Goal: Task Accomplishment & Management: Use online tool/utility

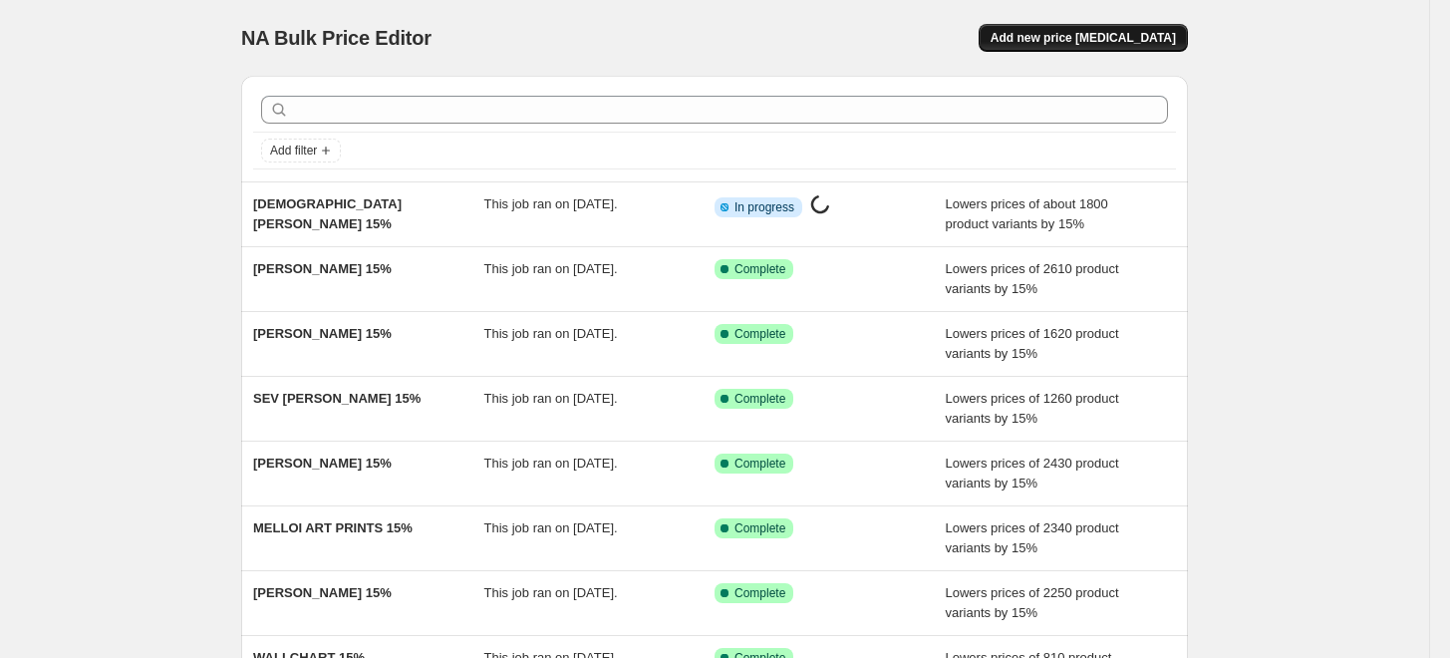
click at [1050, 36] on span "Add new price [MEDICAL_DATA]" at bounding box center [1083, 38] width 185 height 16
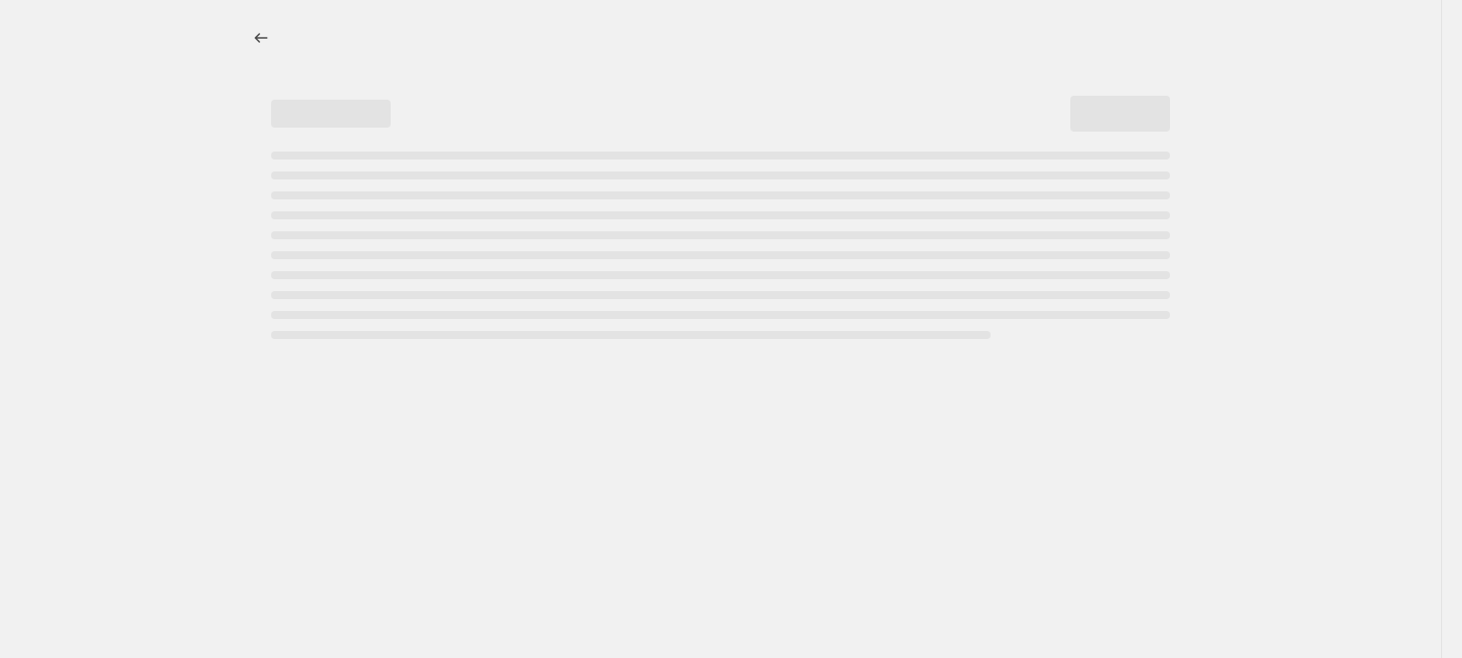
select select "percentage"
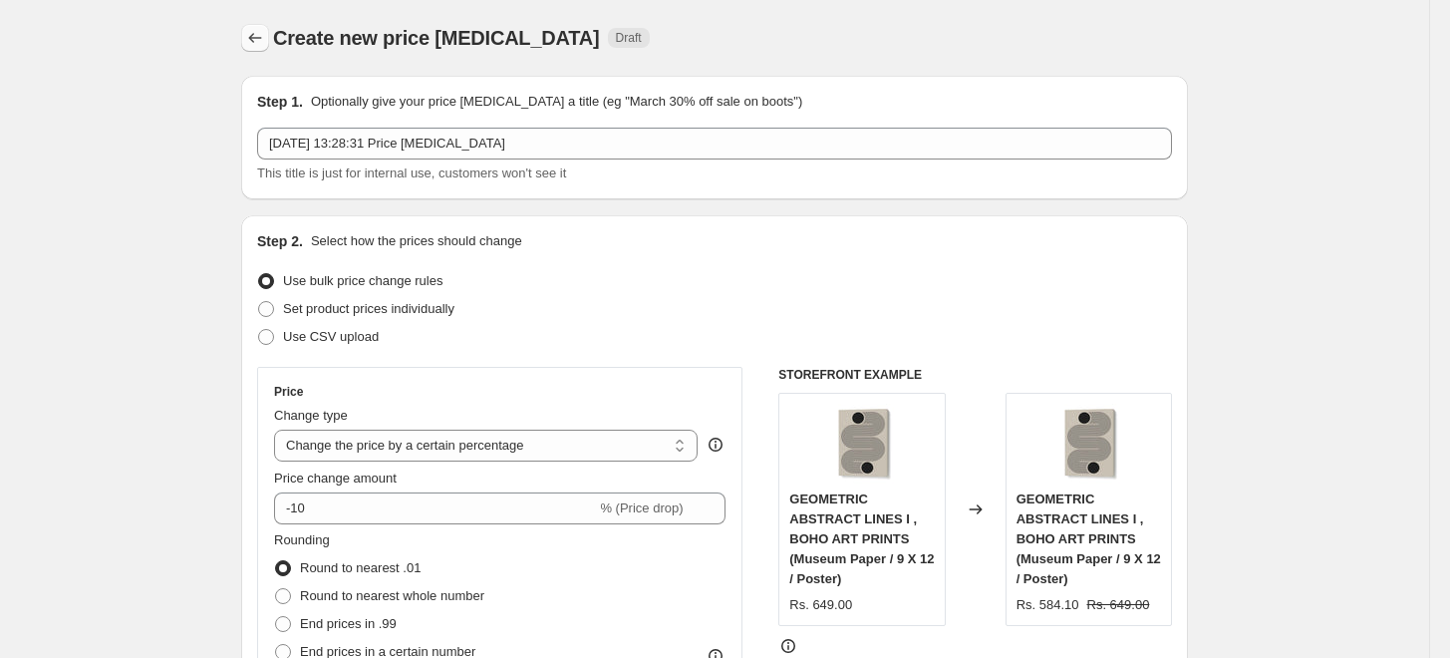
click at [259, 33] on icon "Price change jobs" at bounding box center [255, 38] width 20 height 20
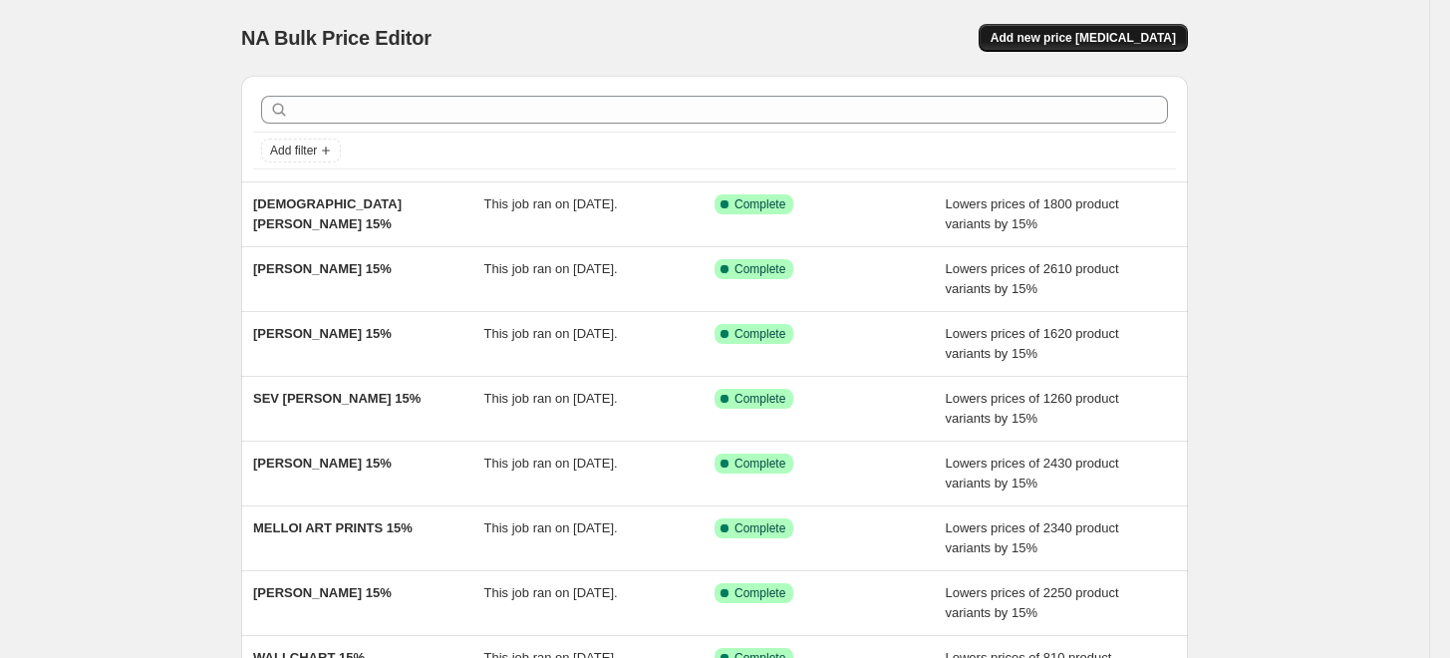
click at [1058, 39] on span "Add new price [MEDICAL_DATA]" at bounding box center [1083, 38] width 185 height 16
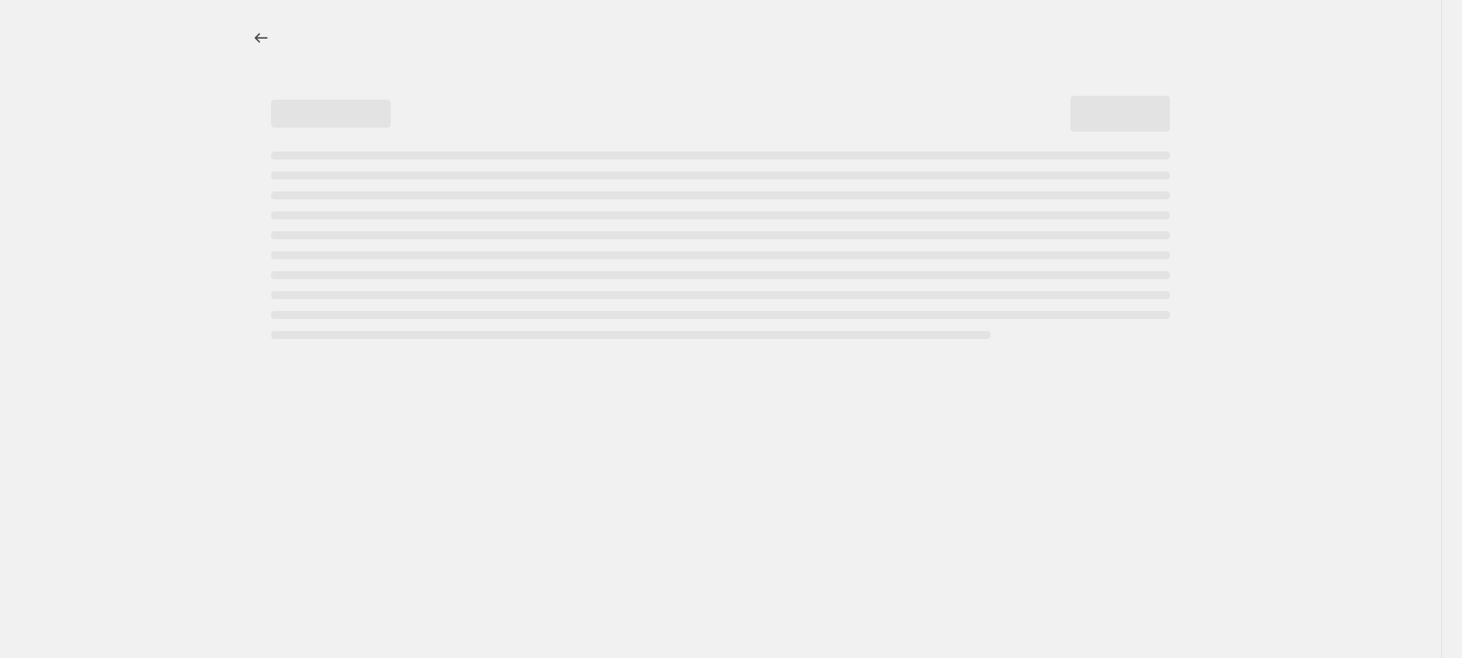
select select "percentage"
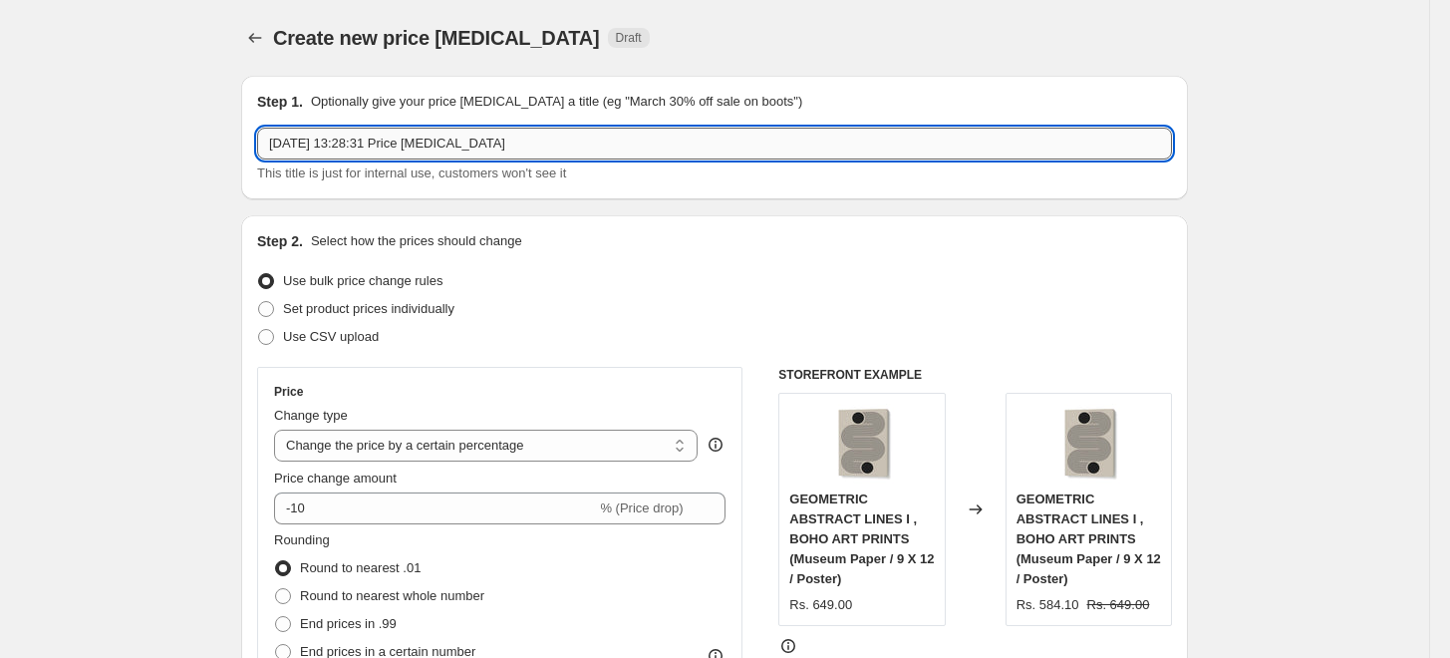
click at [563, 138] on input "[DATE] 13:28:31 Price [MEDICAL_DATA]" at bounding box center [714, 144] width 915 height 32
paste input "[PERSON_NAME]"
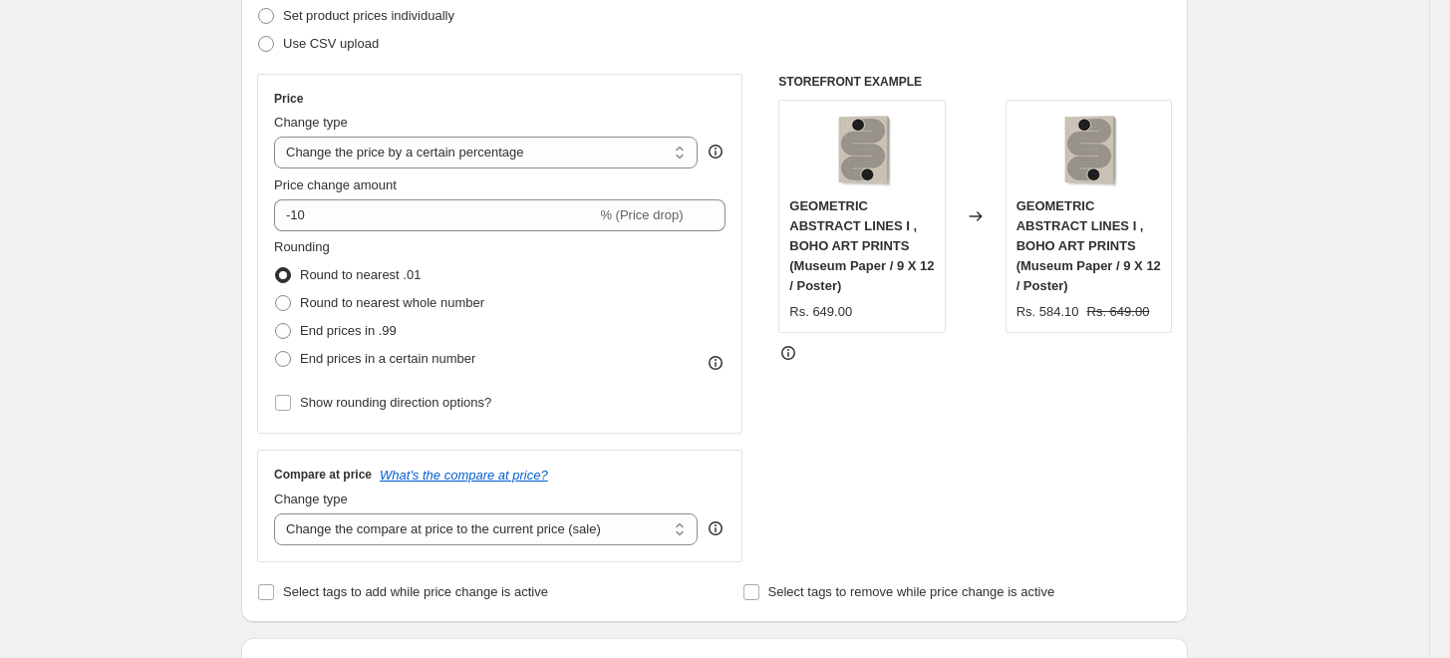
scroll to position [332, 0]
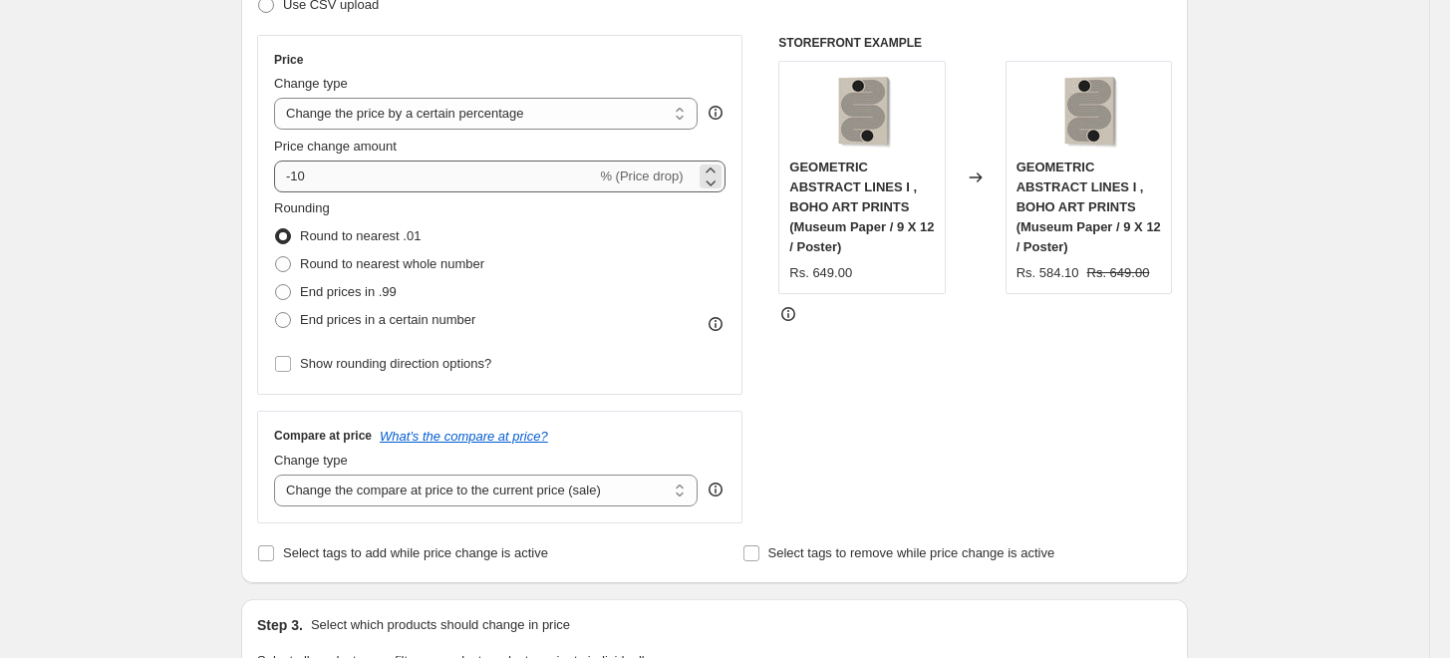
type input "[PERSON_NAME] 15%"
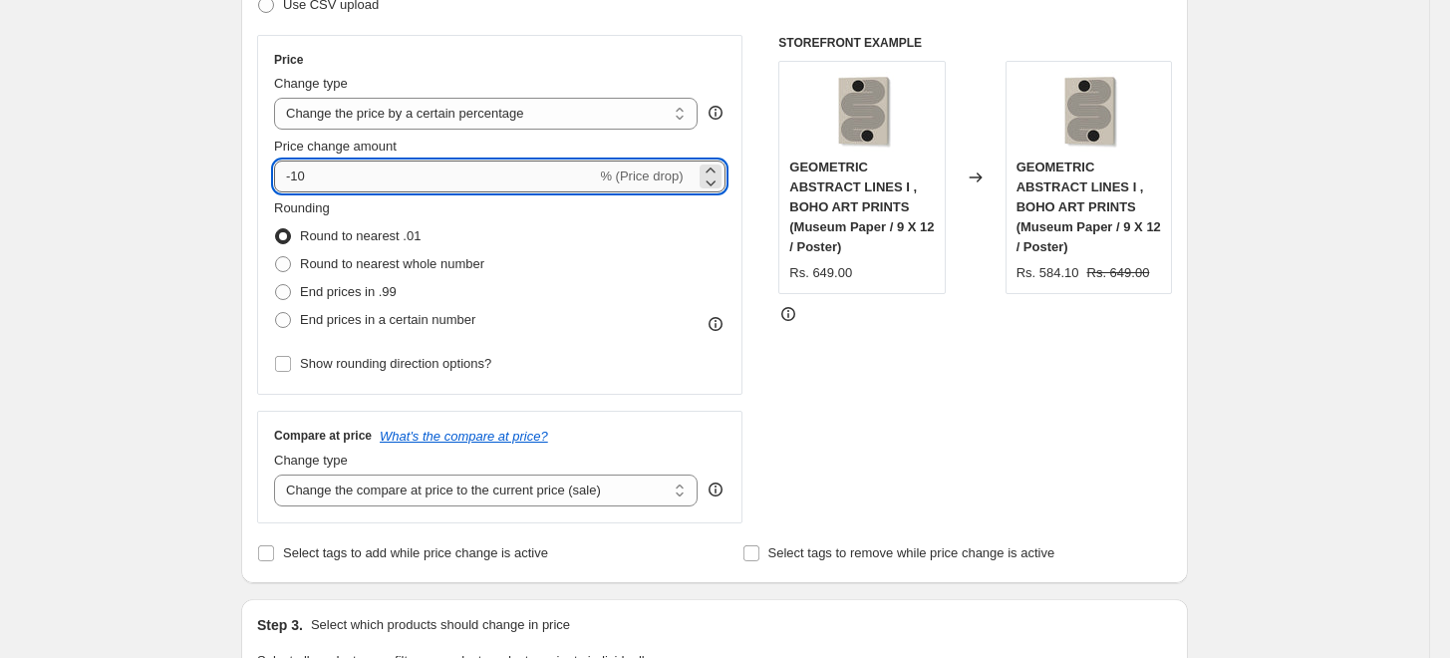
click at [399, 179] on input "-10" at bounding box center [435, 176] width 322 height 32
type input "-15"
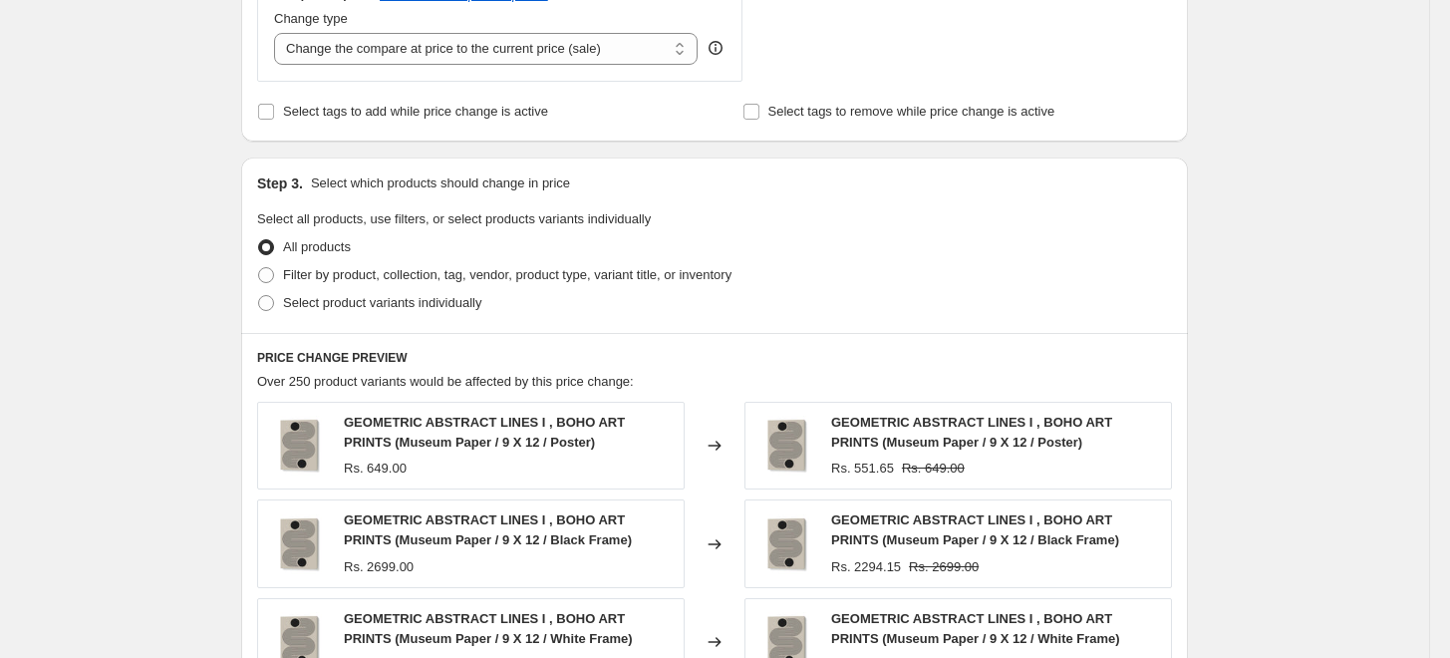
scroll to position [774, 0]
click at [309, 269] on span "Filter by product, collection, tag, vendor, product type, variant title, or inv…" at bounding box center [507, 273] width 448 height 15
click at [259, 267] on input "Filter by product, collection, tag, vendor, product type, variant title, or inv…" at bounding box center [258, 266] width 1 height 1
radio input "true"
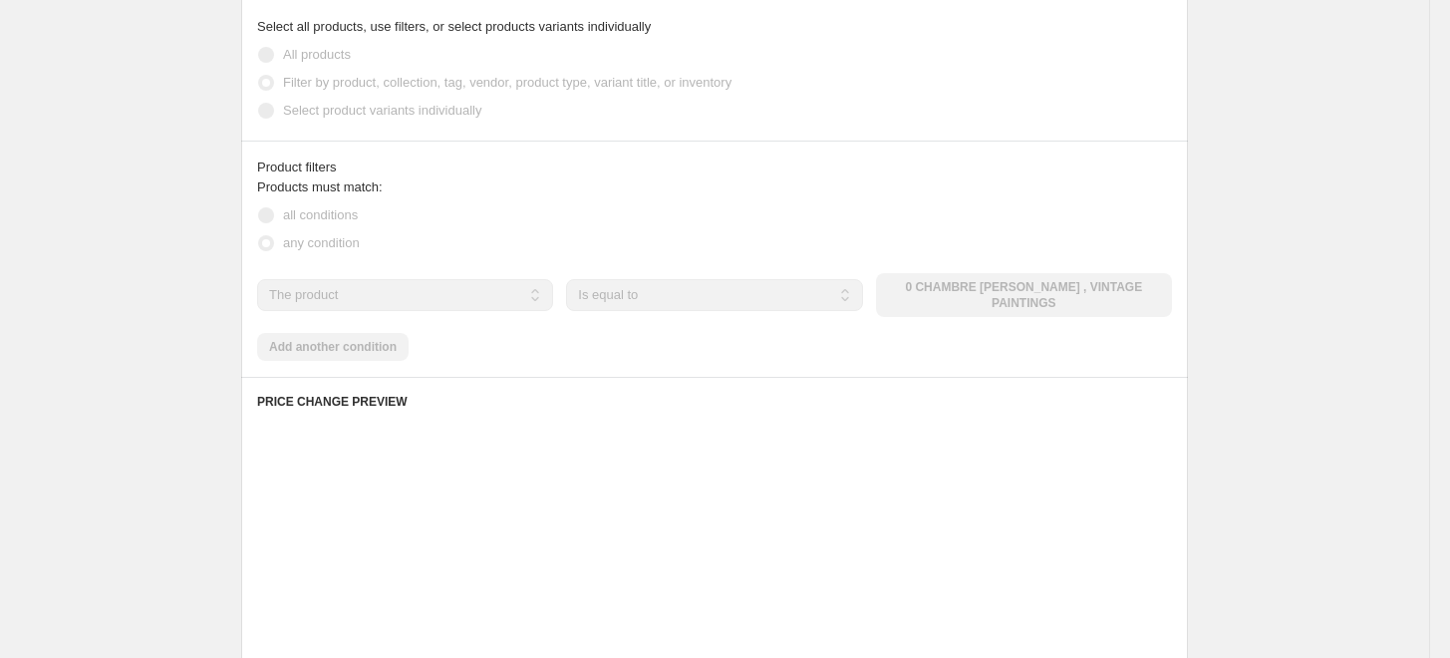
scroll to position [997, 0]
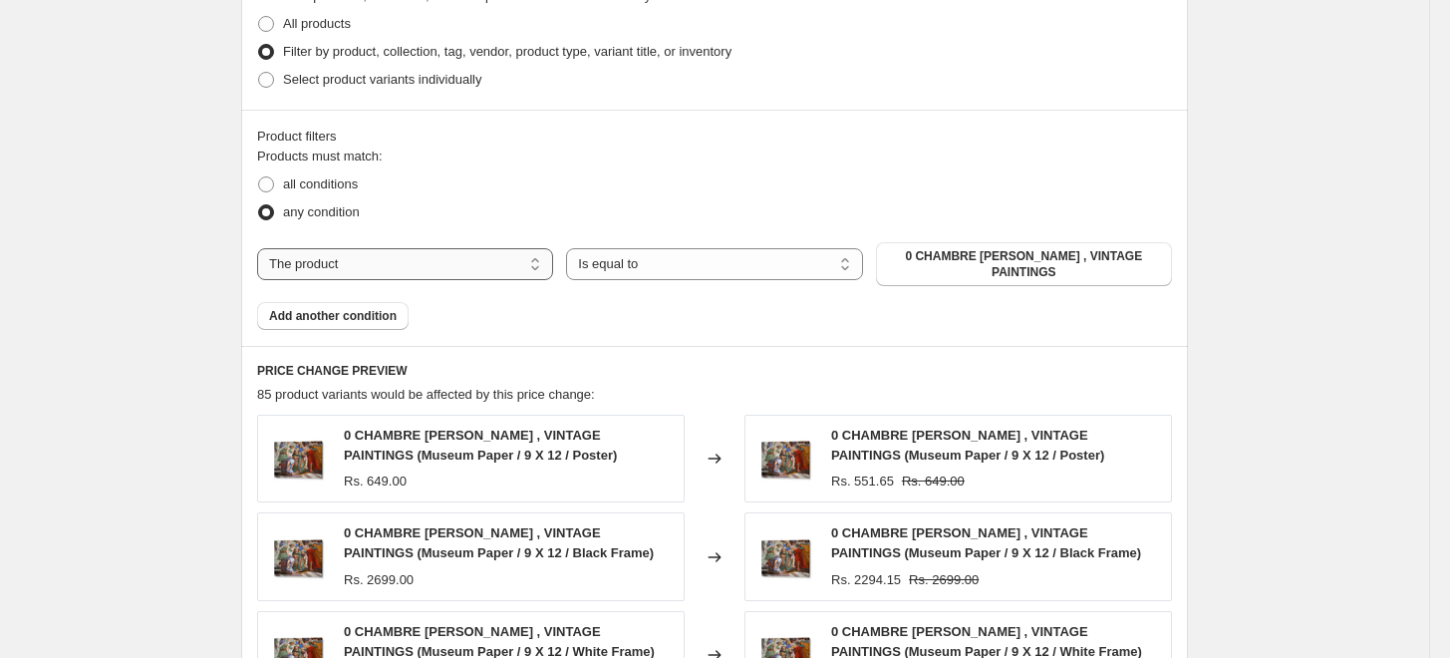
click at [429, 258] on select "The product The product's collection The product's tag The product's vendor The…" at bounding box center [405, 264] width 296 height 32
select select "collection"
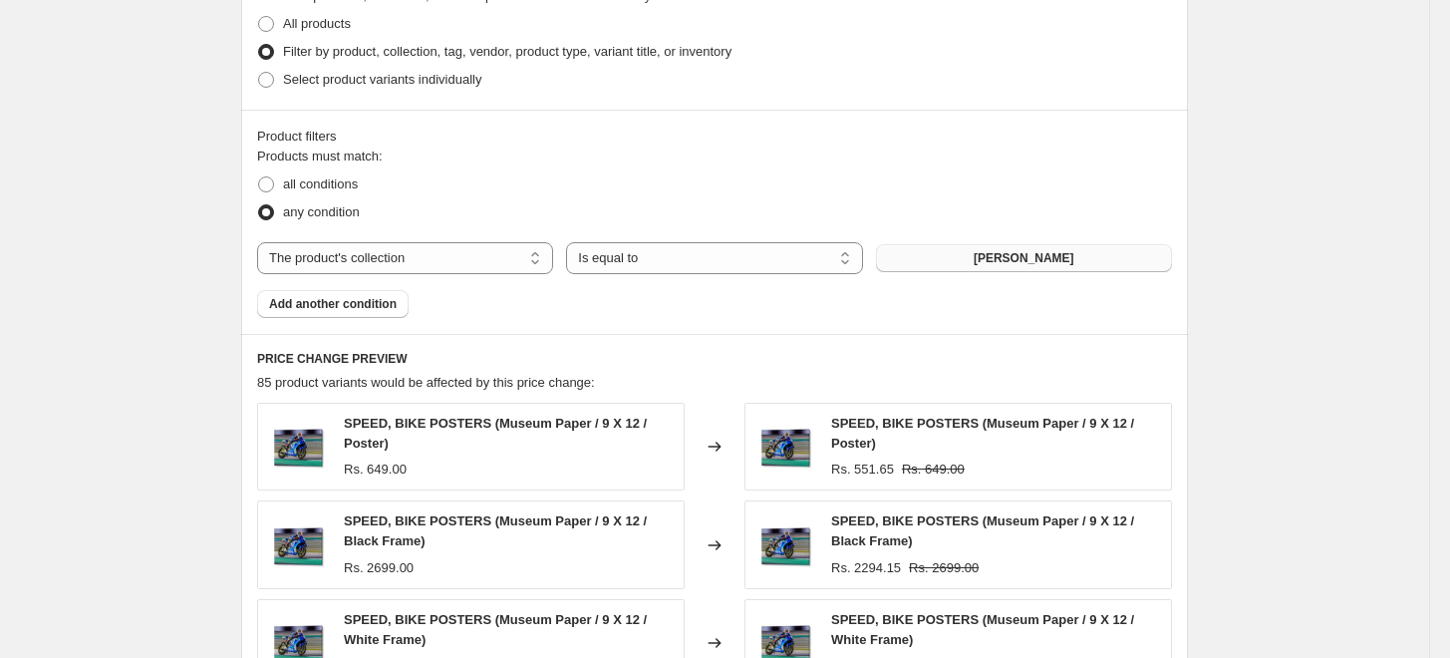
click at [1013, 253] on span "[PERSON_NAME]" at bounding box center [1024, 258] width 101 height 16
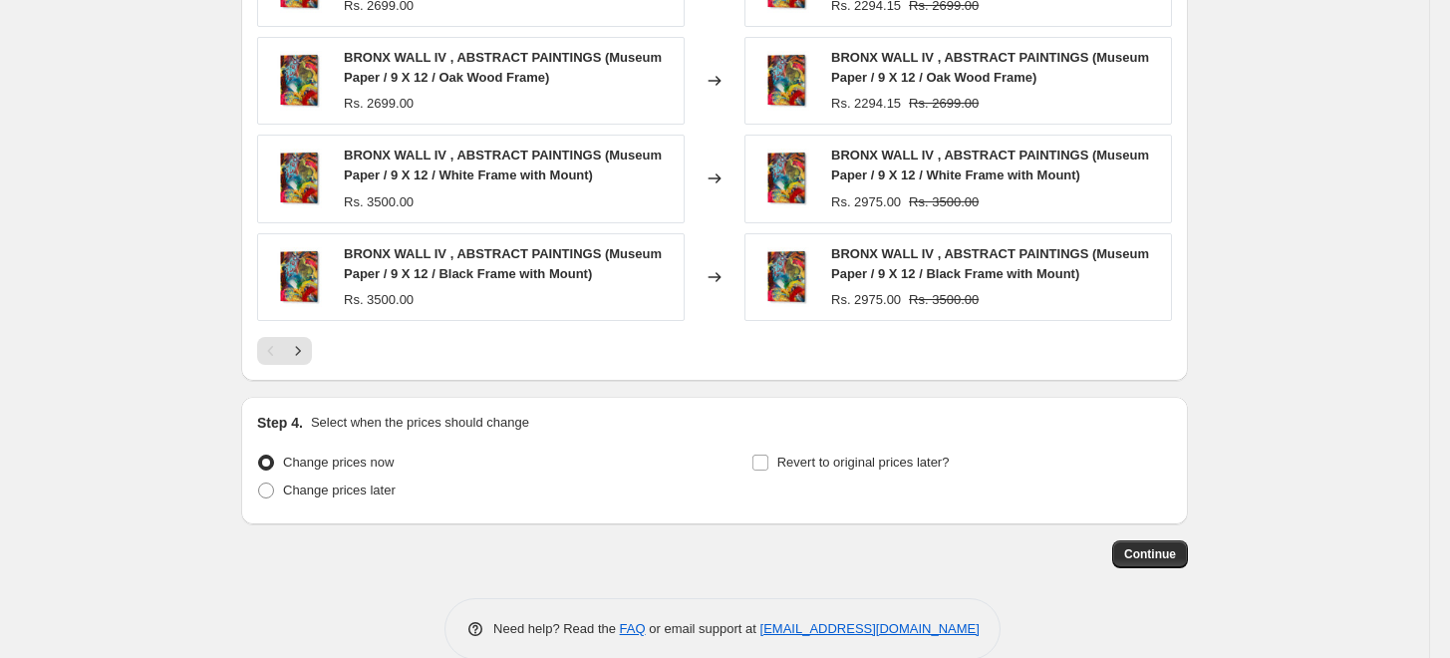
scroll to position [1589, 0]
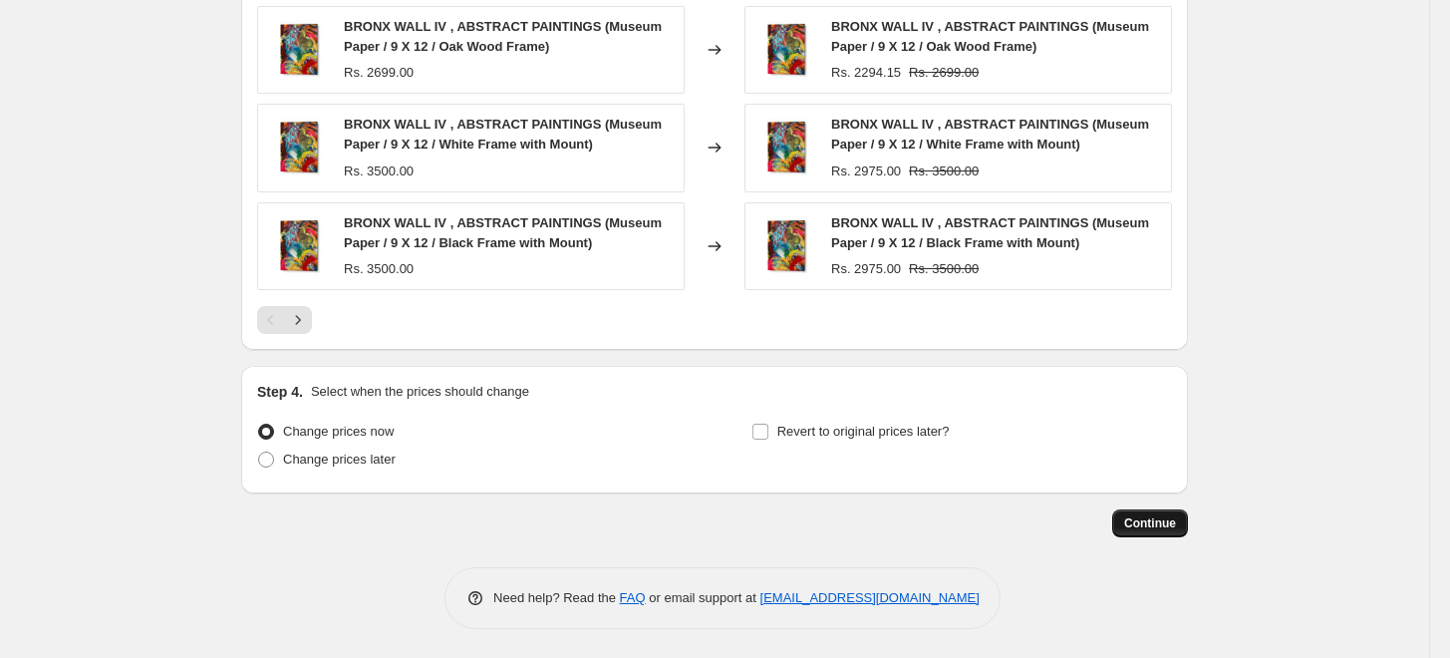
click at [1165, 523] on span "Continue" at bounding box center [1150, 523] width 52 height 16
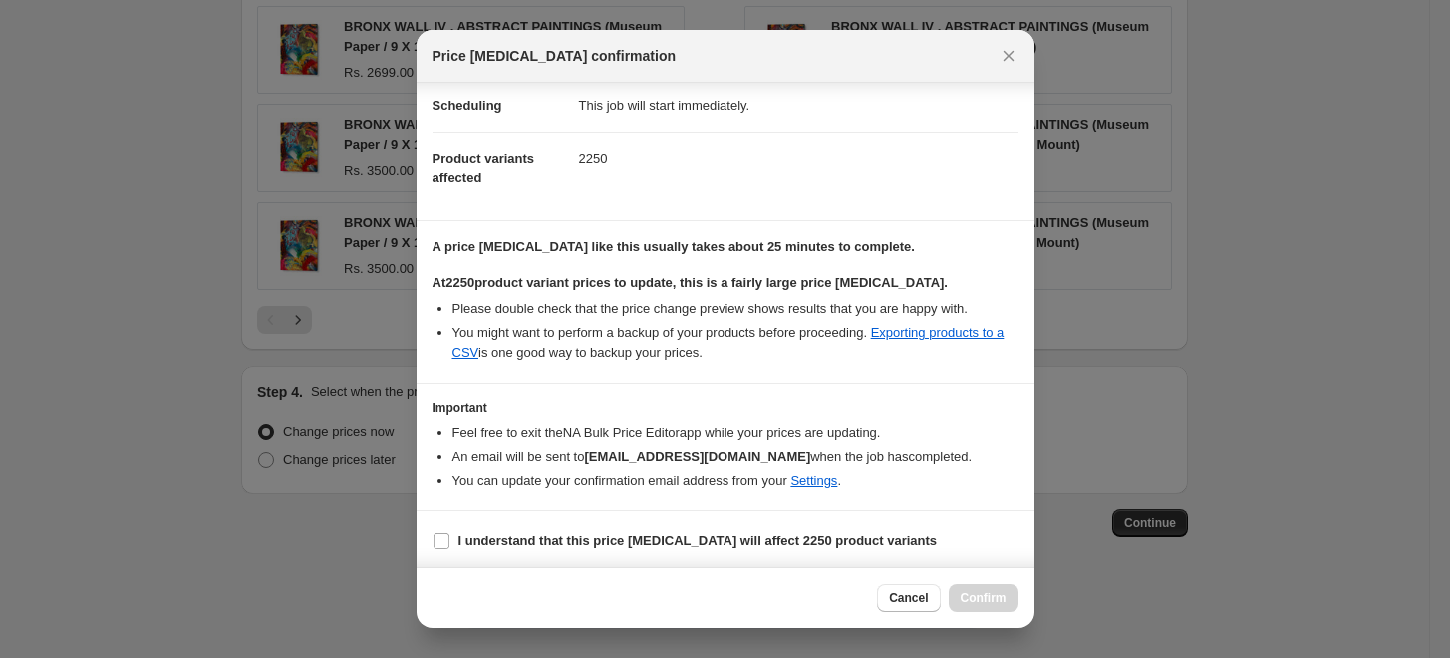
scroll to position [166, 0]
click at [658, 549] on label "I understand that this price [MEDICAL_DATA] will affect 2250 product variants" at bounding box center [684, 539] width 505 height 28
click at [449, 547] on input "I understand that this price [MEDICAL_DATA] will affect 2250 product variants" at bounding box center [441, 539] width 16 height 16
checkbox input "true"
click at [980, 588] on button "Confirm" at bounding box center [984, 598] width 70 height 28
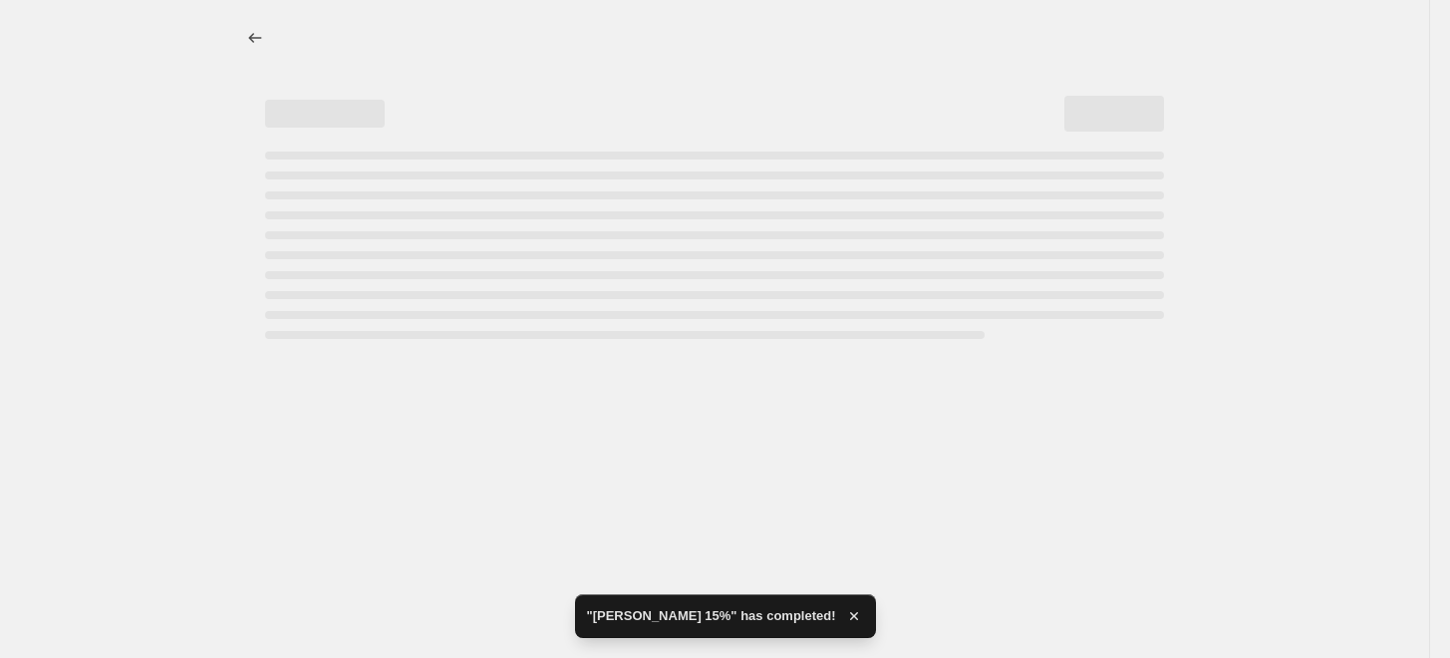
select select "percentage"
select select "collection"
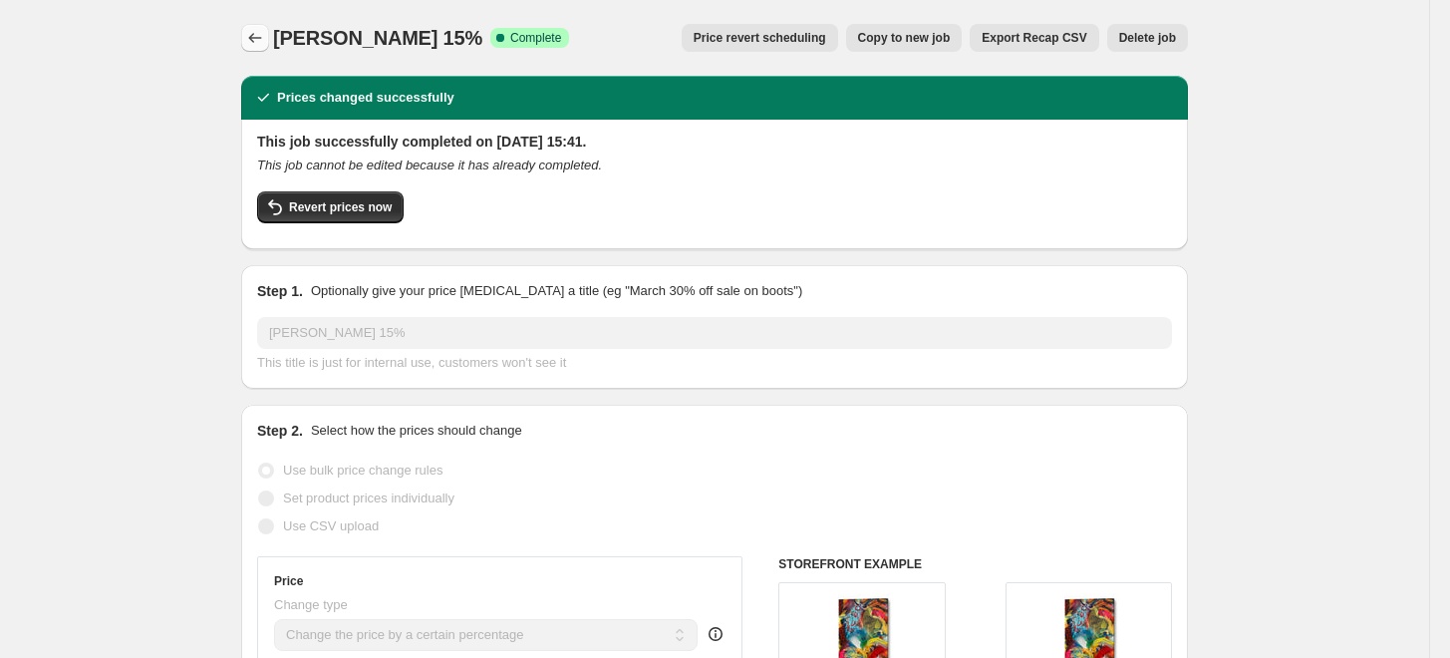
click at [260, 36] on icon "Price change jobs" at bounding box center [255, 38] width 20 height 20
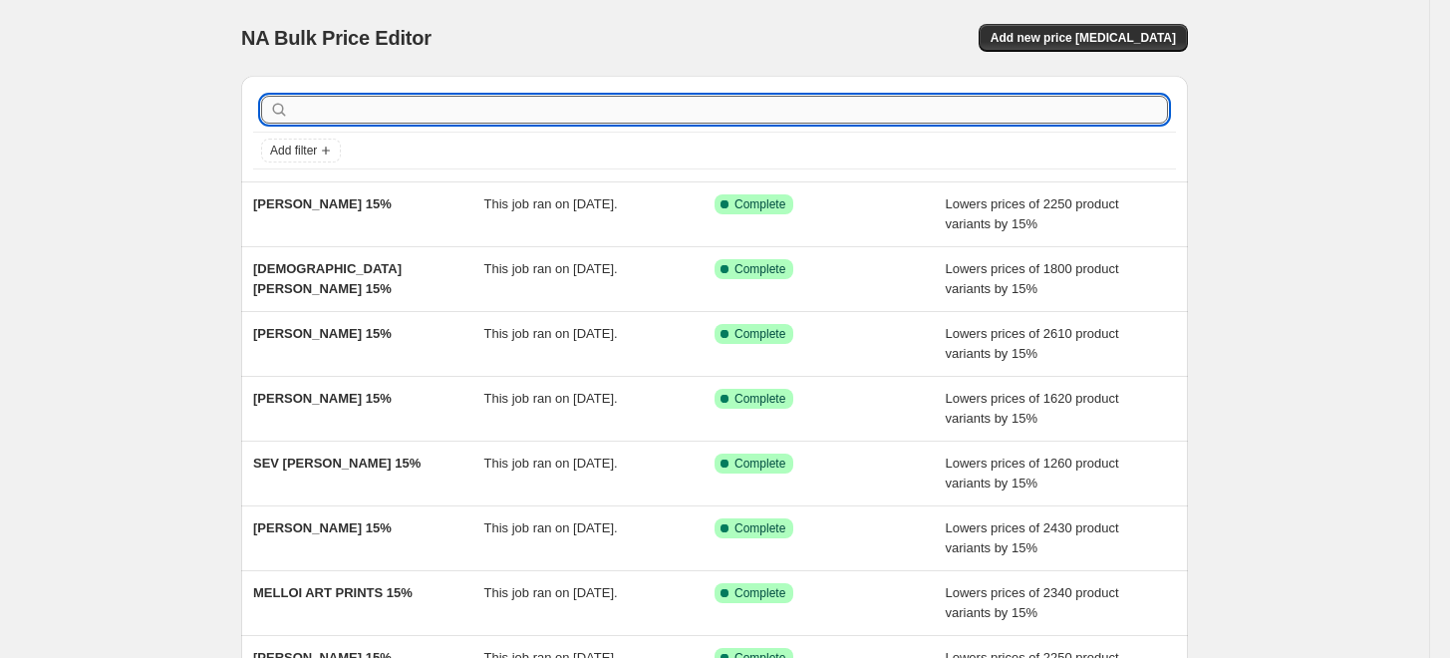
click at [444, 110] on input "text" at bounding box center [730, 110] width 875 height 28
paste input "[PERSON_NAME]"
type input "[PERSON_NAME]"
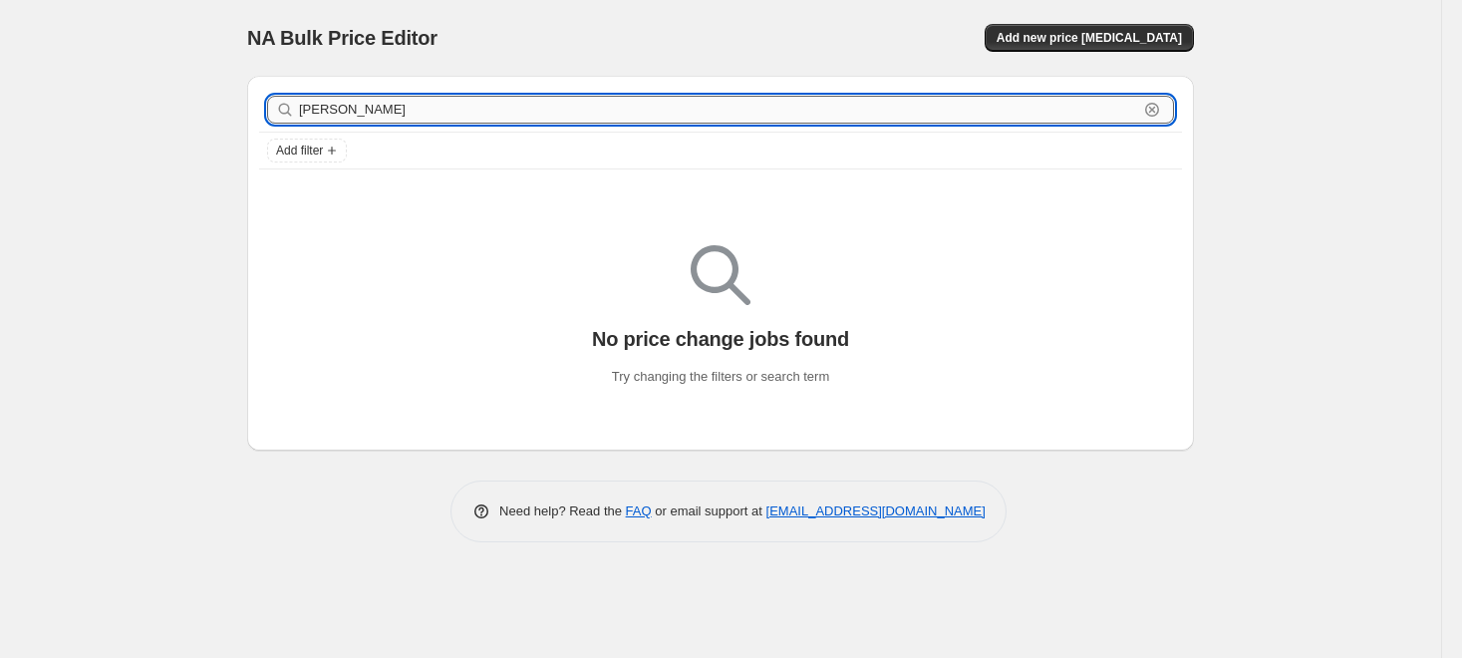
click at [597, 107] on input "[PERSON_NAME]" at bounding box center [718, 110] width 839 height 28
click at [1100, 48] on button "Add new price [MEDICAL_DATA]" at bounding box center [1089, 38] width 209 height 28
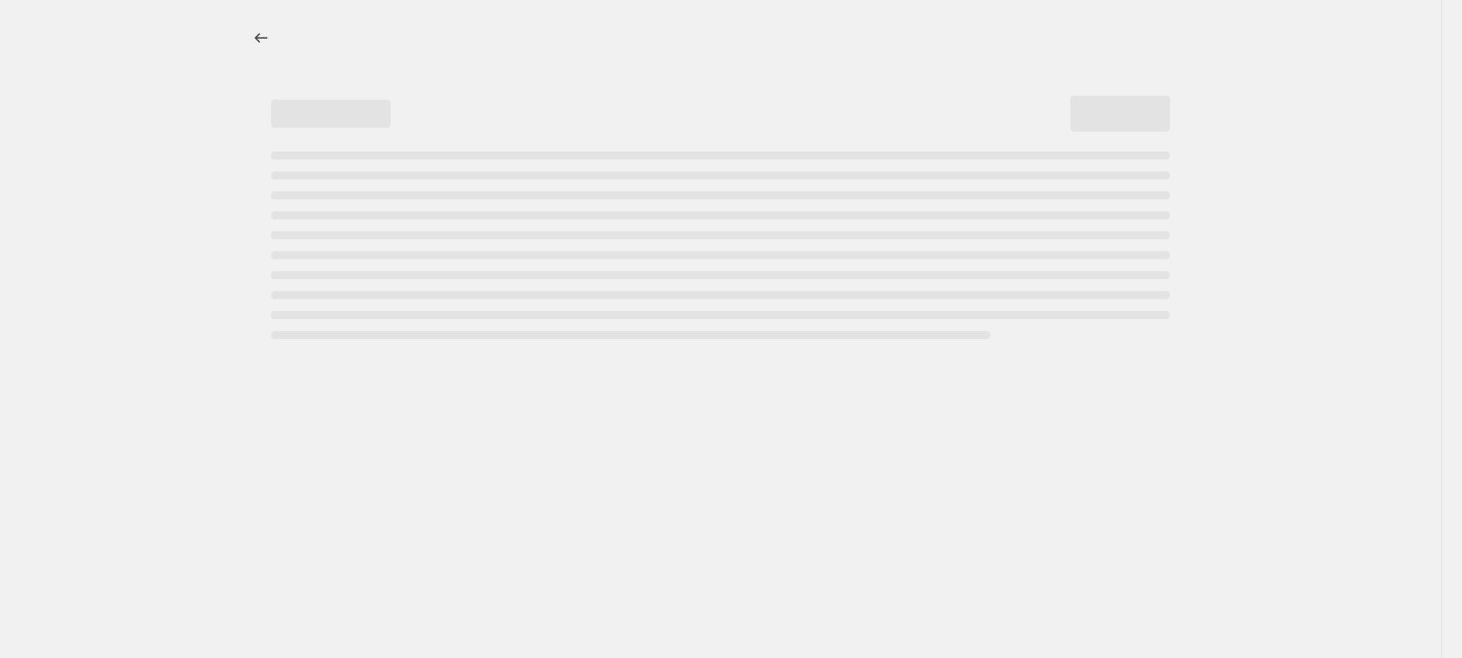
select select "percentage"
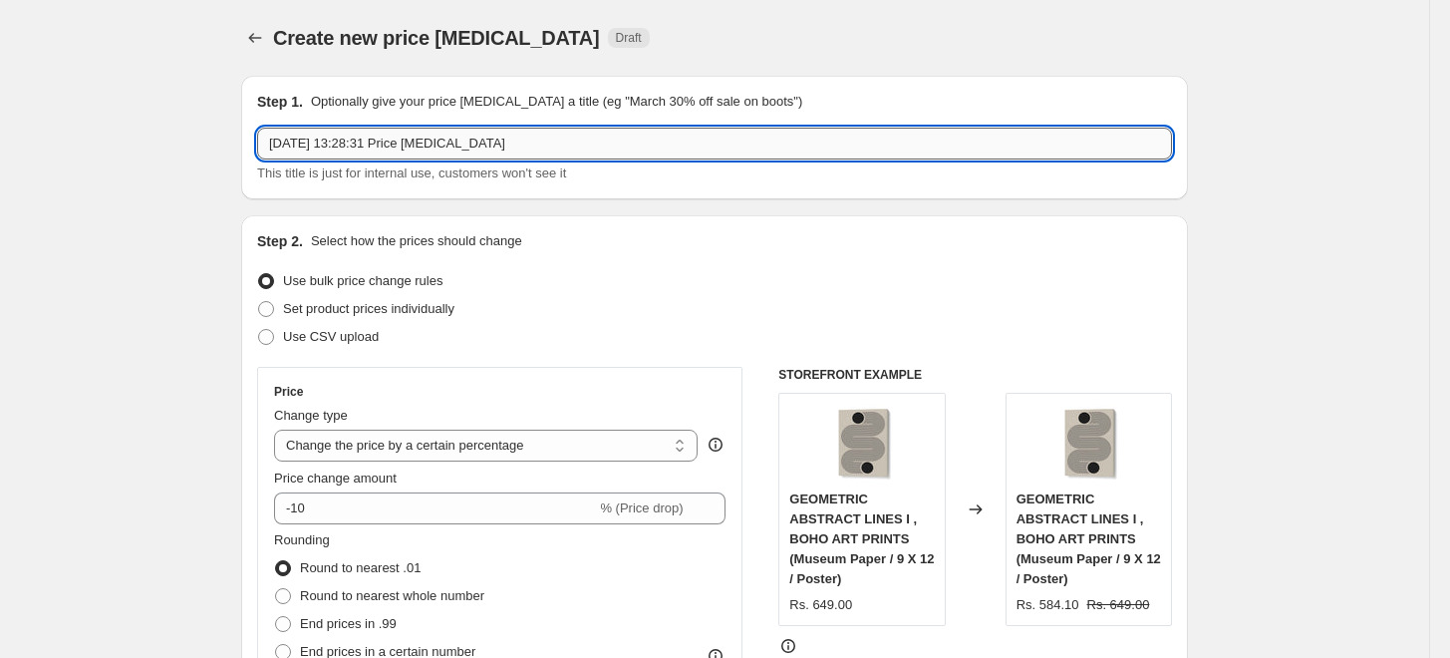
click at [648, 134] on input "[DATE] 13:28:31 Price [MEDICAL_DATA]" at bounding box center [714, 144] width 915 height 32
paste input "[PERSON_NAME]"
type input "[PERSON_NAME] 15%"
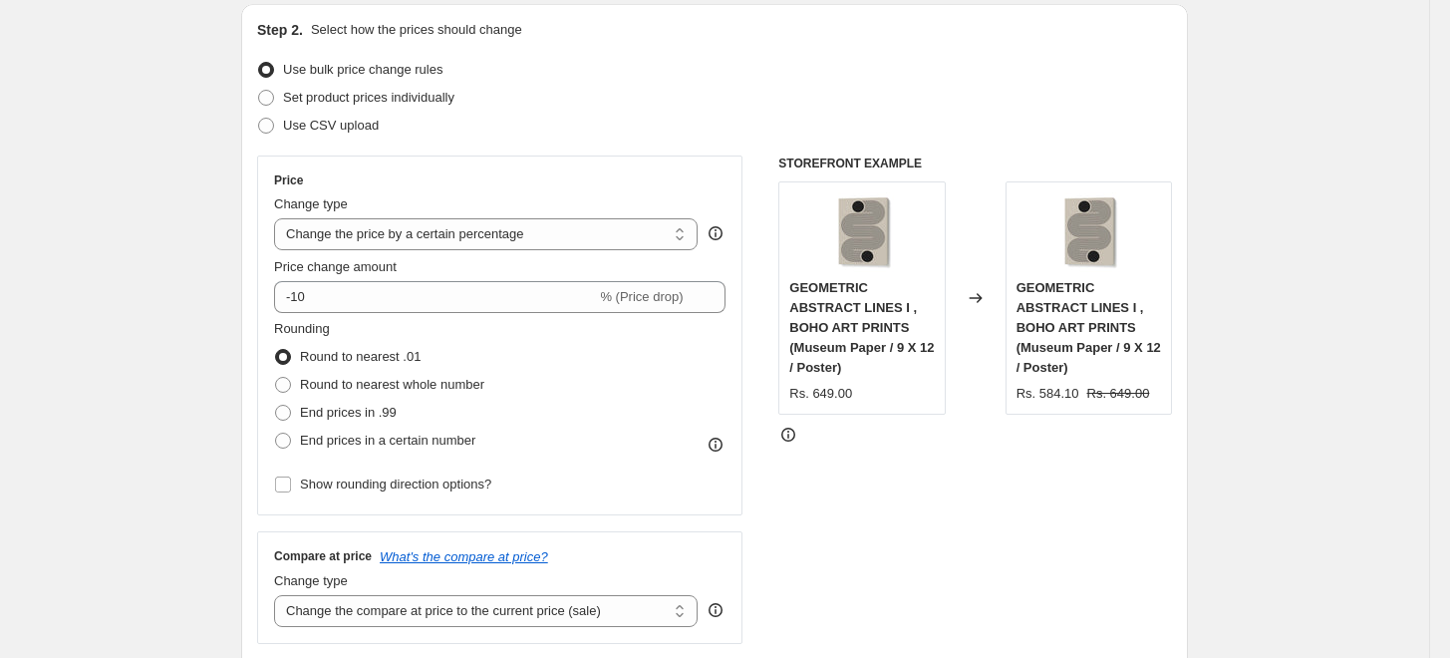
scroll to position [332, 0]
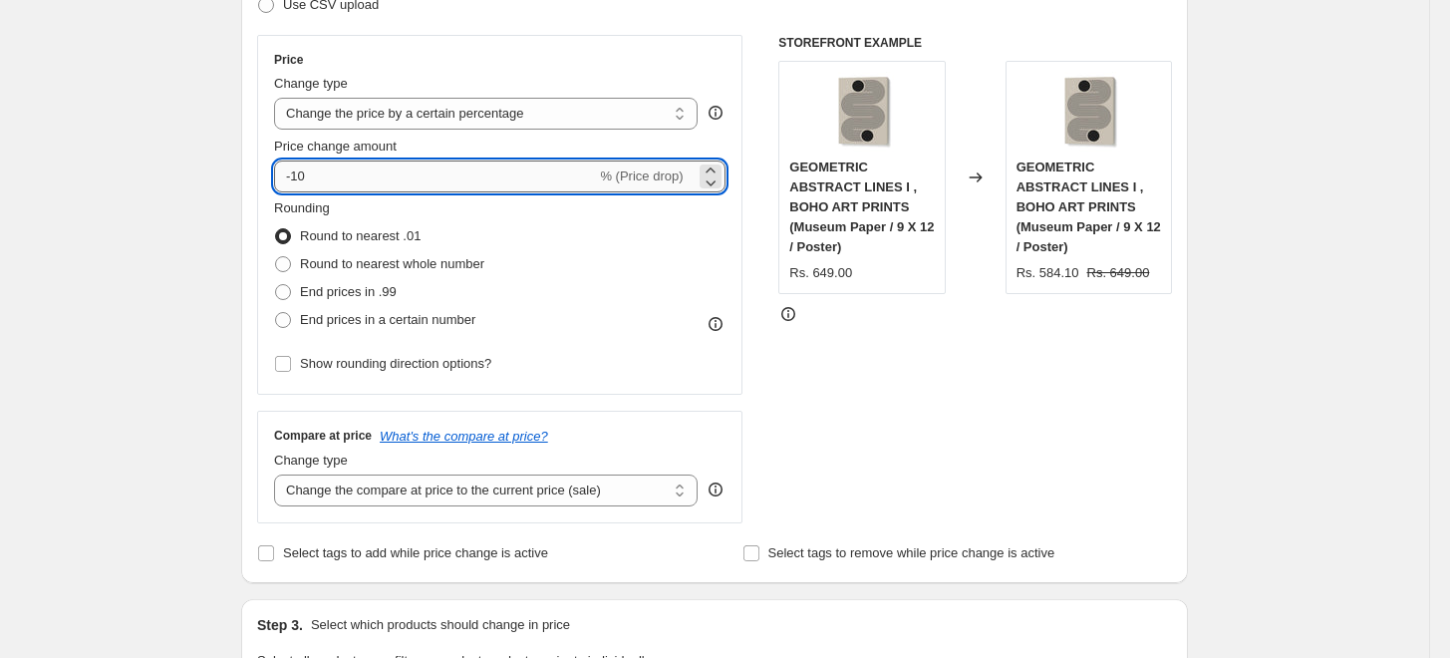
click at [369, 184] on input "-10" at bounding box center [435, 176] width 322 height 32
type input "-15"
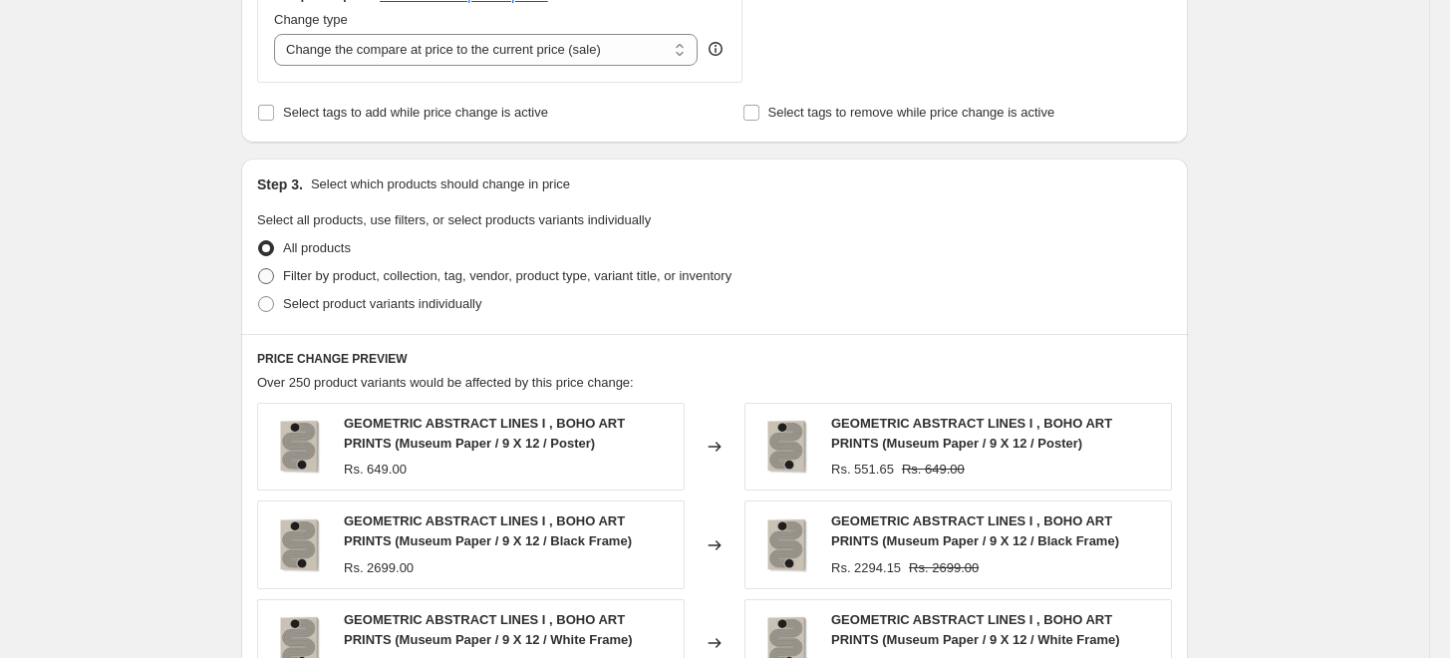
scroll to position [774, 0]
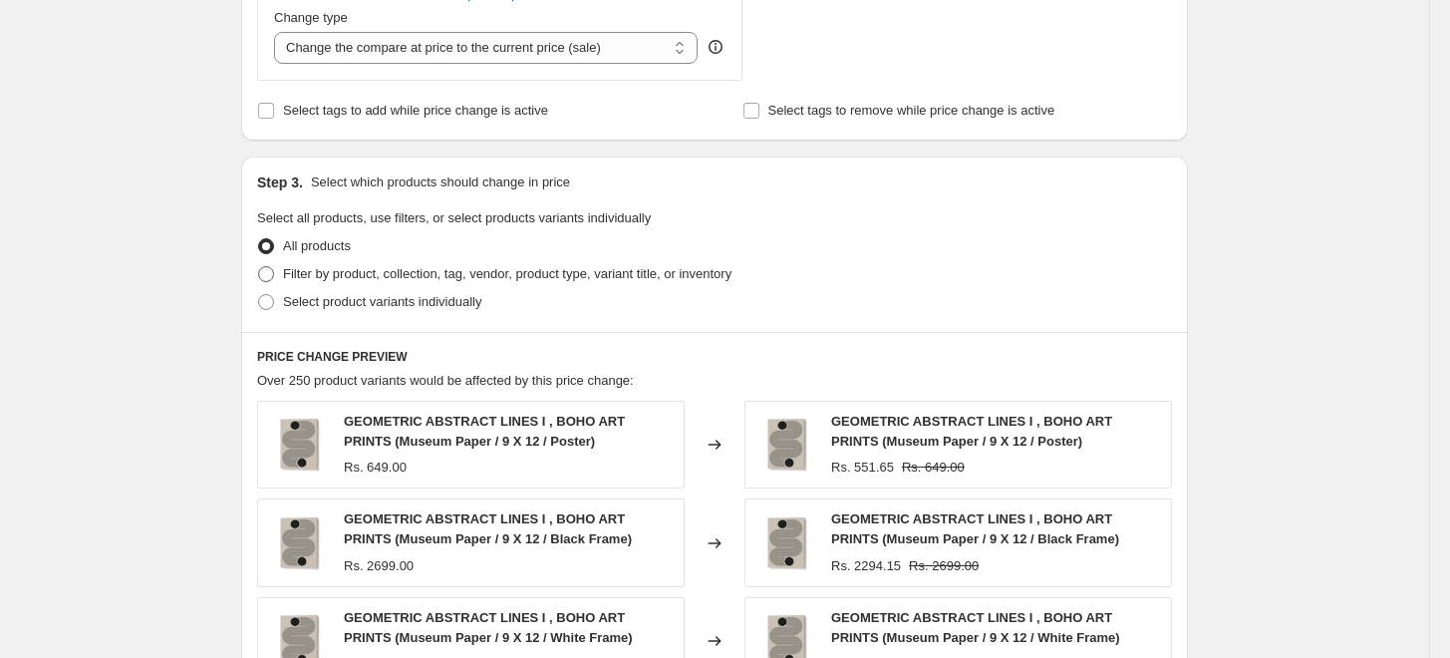
click at [287, 269] on label "Filter by product, collection, tag, vendor, product type, variant title, or inv…" at bounding box center [494, 274] width 474 height 28
click at [259, 267] on input "Filter by product, collection, tag, vendor, product type, variant title, or inv…" at bounding box center [258, 266] width 1 height 1
radio input "true"
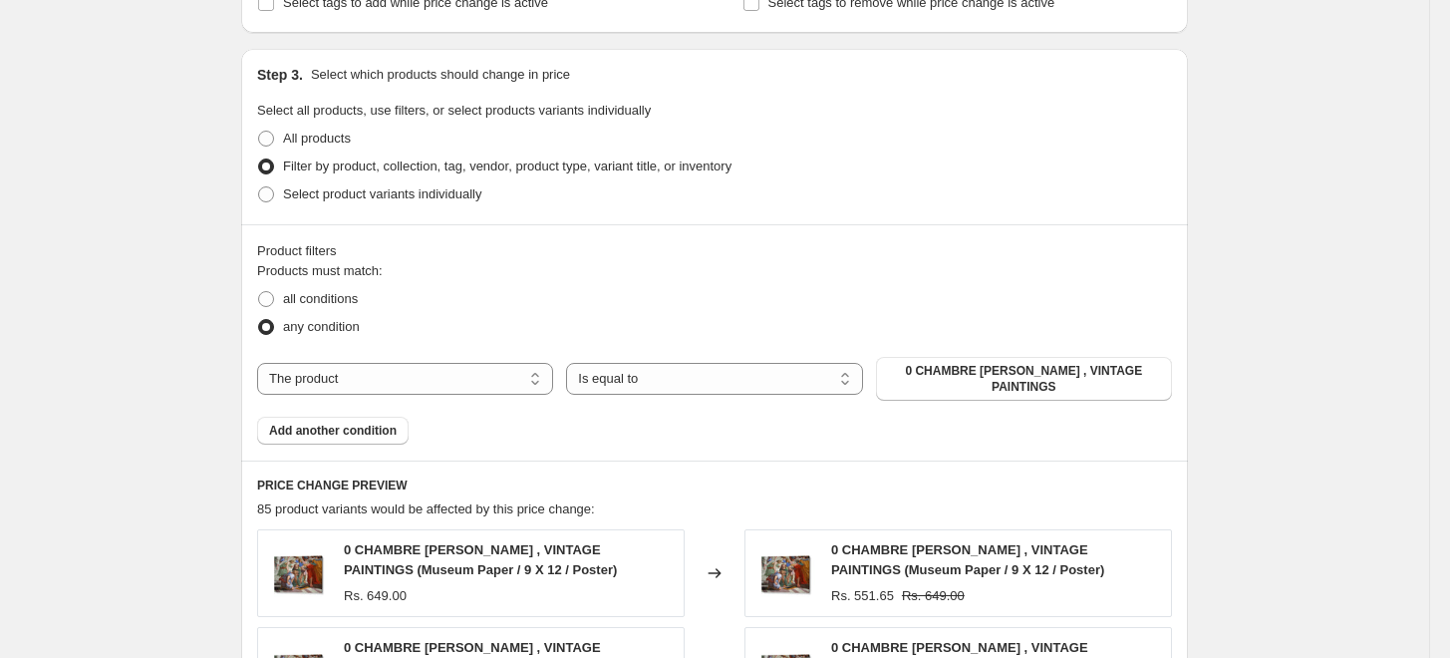
scroll to position [885, 0]
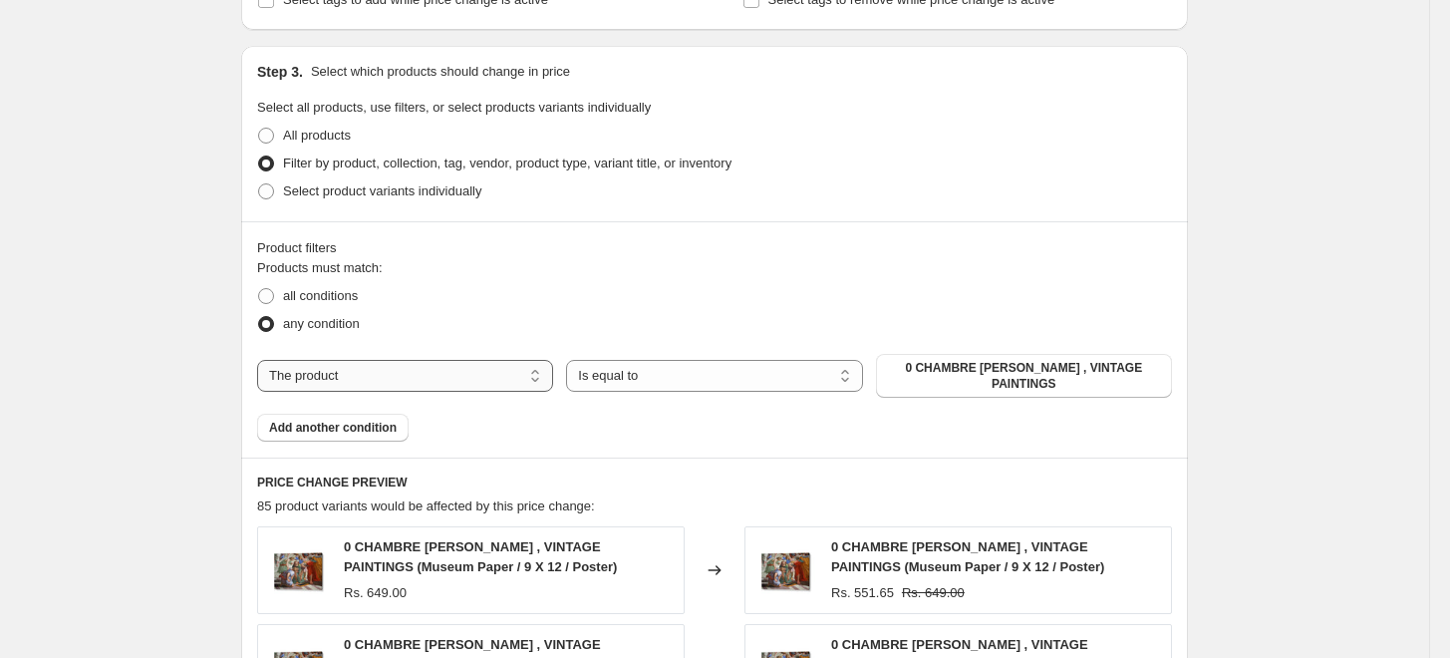
click at [436, 374] on select "The product The product's collection The product's tag The product's vendor The…" at bounding box center [405, 376] width 296 height 32
select select "collection"
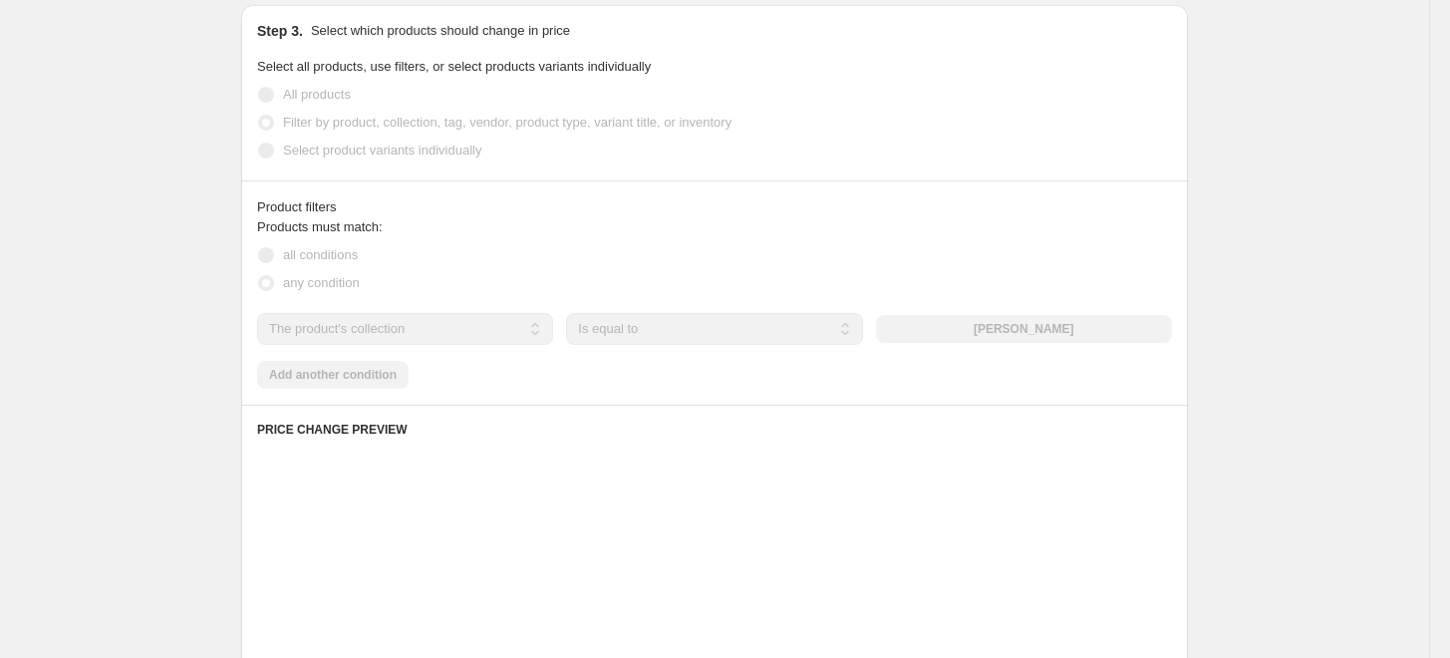
scroll to position [997, 0]
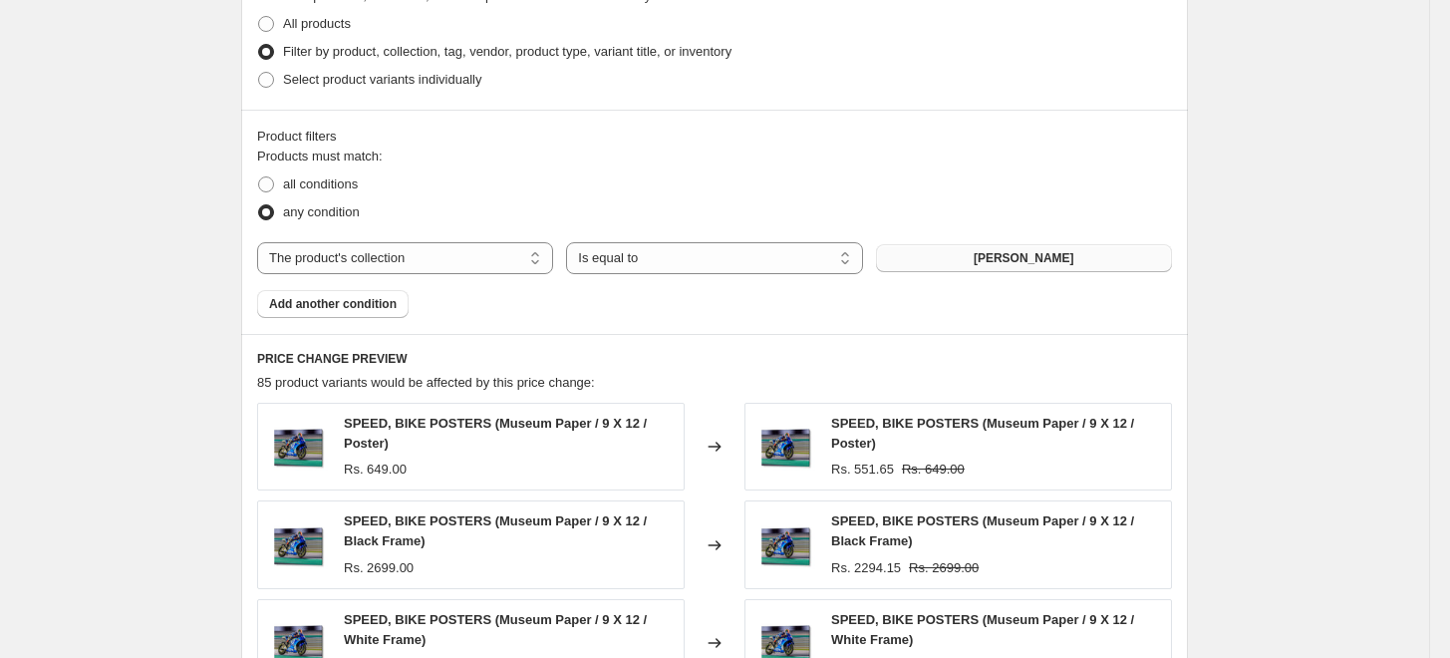
click at [1023, 264] on span "[PERSON_NAME]" at bounding box center [1024, 258] width 101 height 16
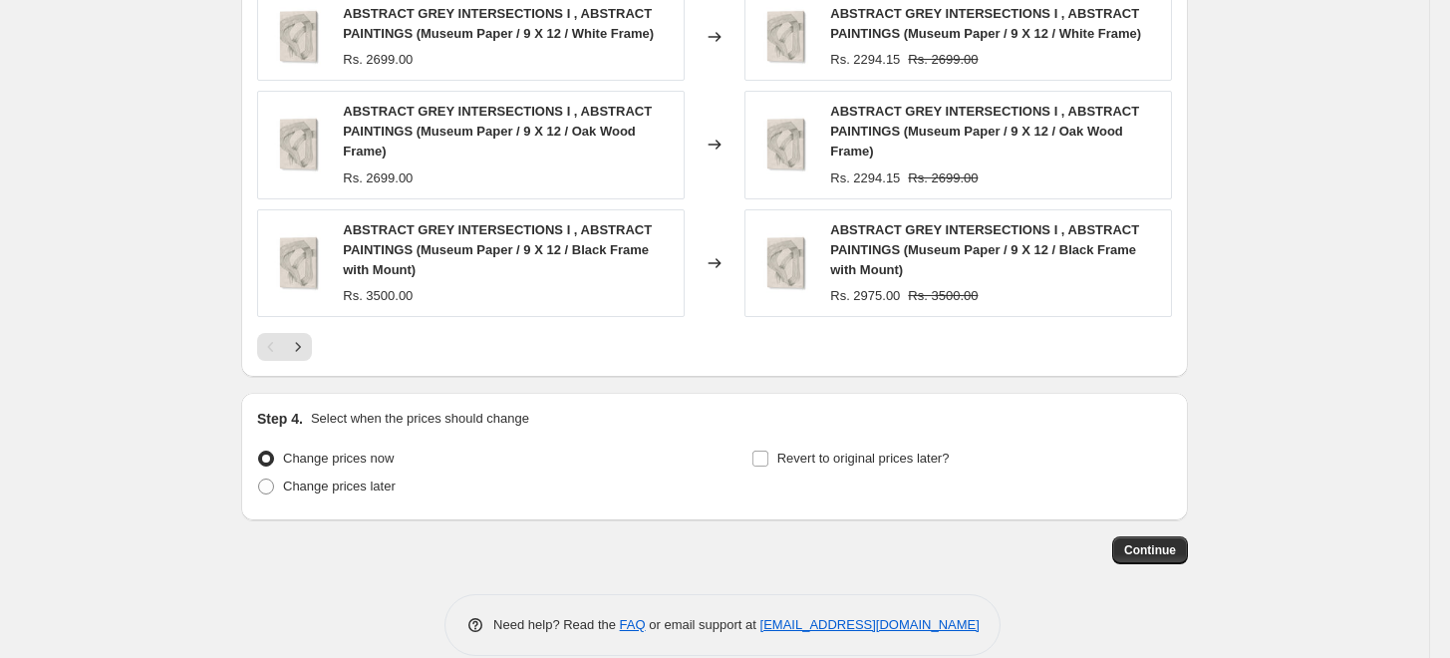
scroll to position [1629, 0]
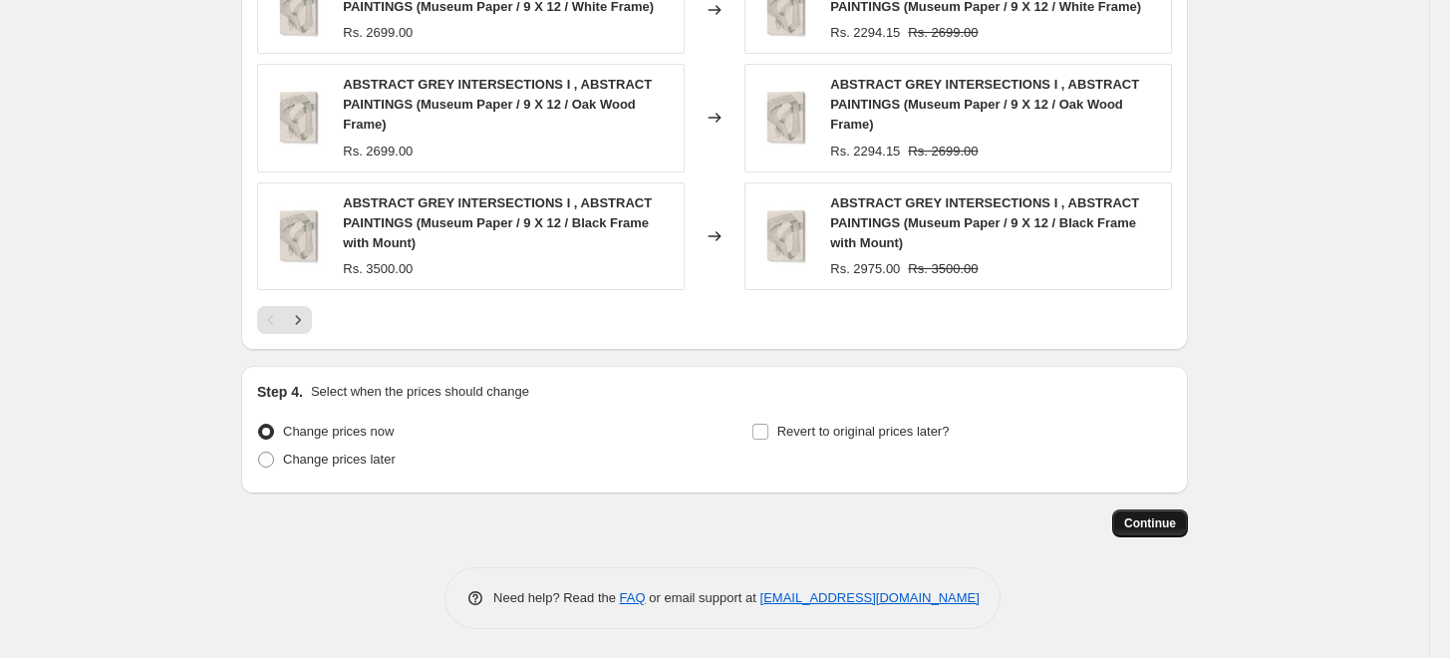
click at [1163, 521] on span "Continue" at bounding box center [1150, 523] width 52 height 16
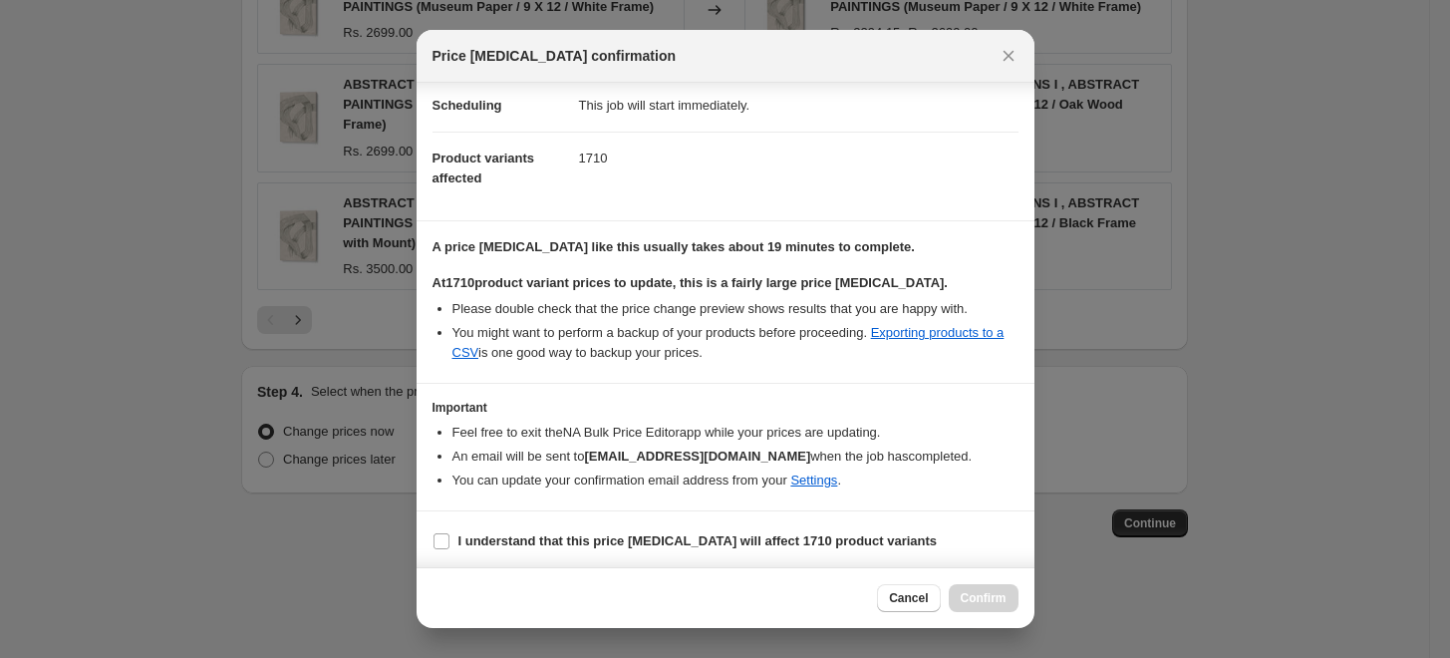
scroll to position [166, 0]
click at [647, 535] on b "I understand that this price [MEDICAL_DATA] will affect 1710 product variants" at bounding box center [697, 538] width 479 height 15
click at [449, 535] on input "I understand that this price [MEDICAL_DATA] will affect 1710 product variants" at bounding box center [441, 539] width 16 height 16
checkbox input "true"
click at [992, 597] on span "Confirm" at bounding box center [984, 598] width 46 height 16
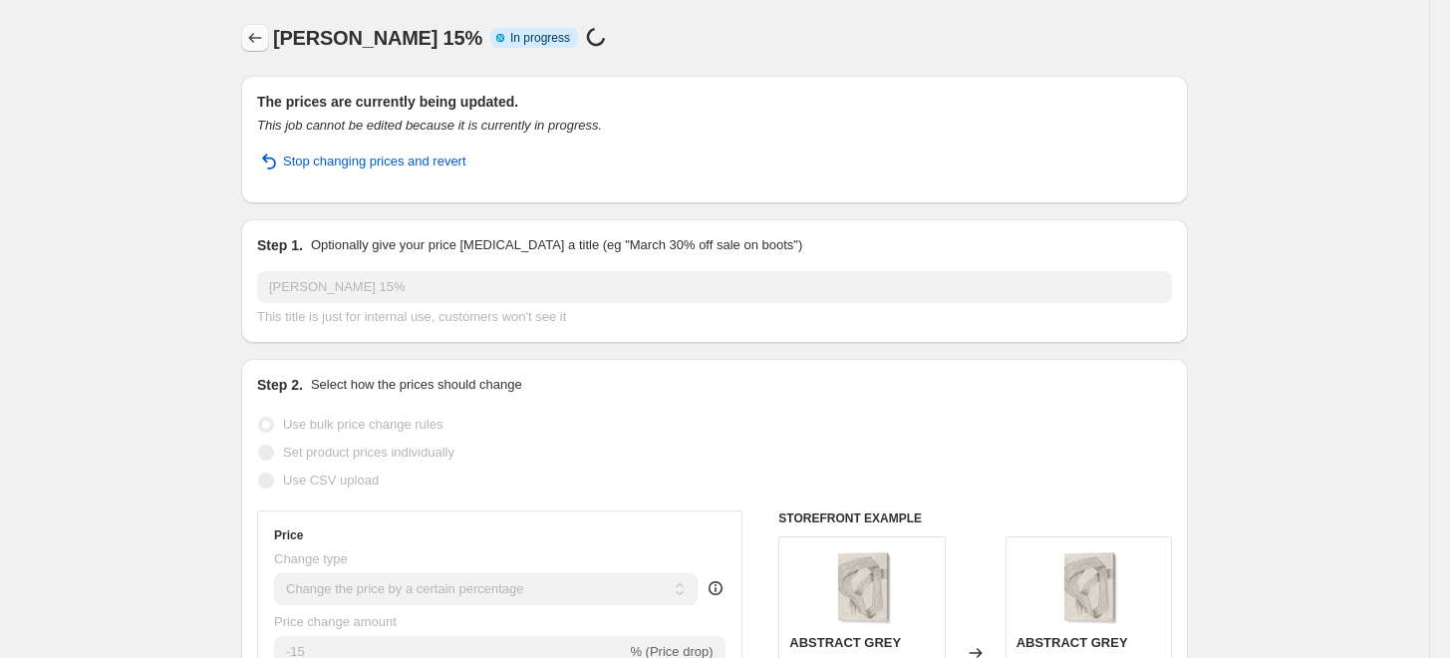
click at [259, 38] on icon "Price change jobs" at bounding box center [255, 38] width 20 height 20
